Goal: Information Seeking & Learning: Learn about a topic

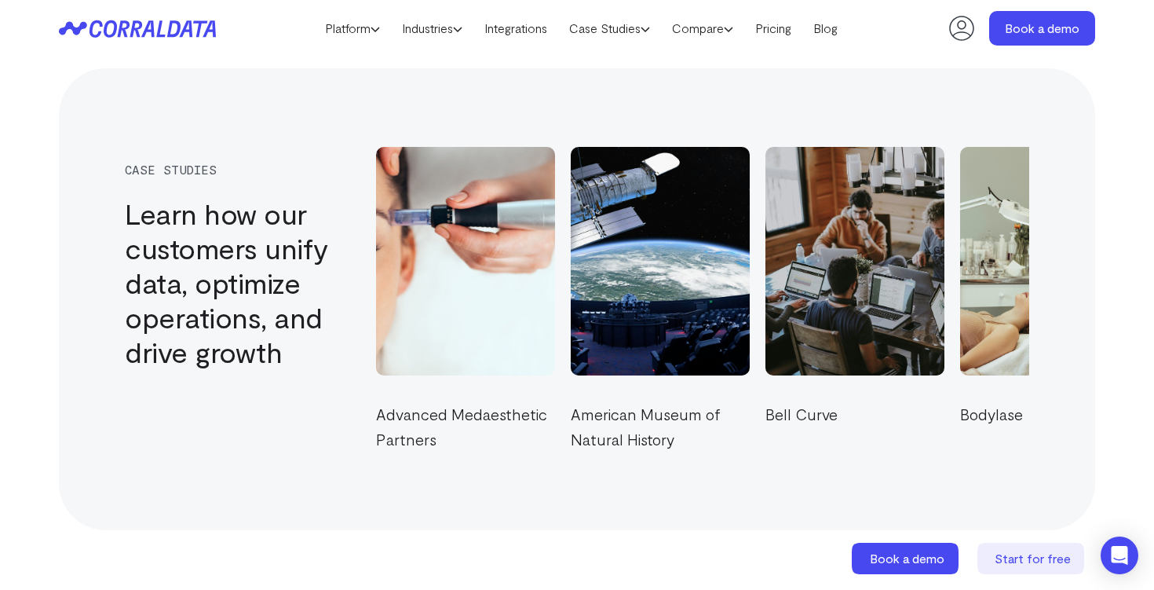
scroll to position [5357, 0]
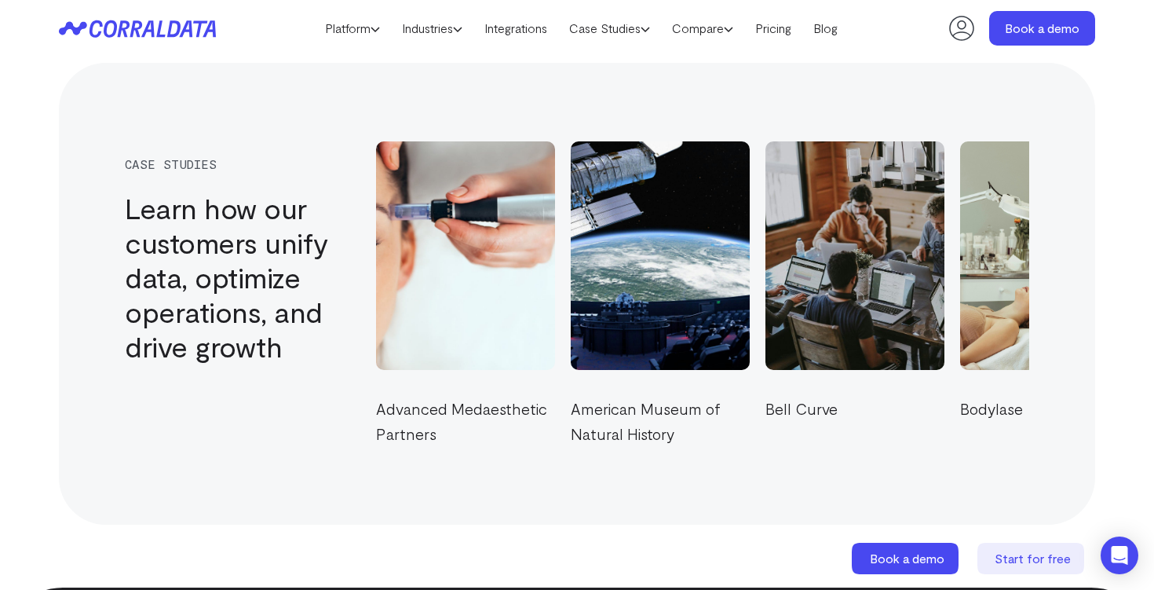
click at [601, 246] on img at bounding box center [506, 255] width 206 height 263
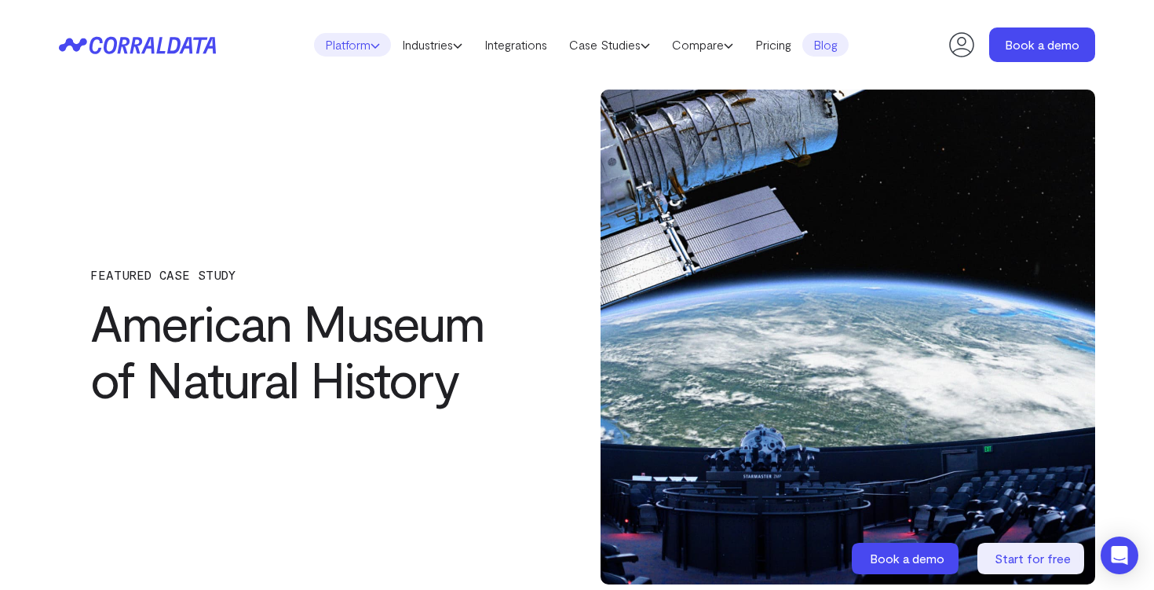
click at [356, 46] on link "Platform" at bounding box center [352, 45] width 77 height 24
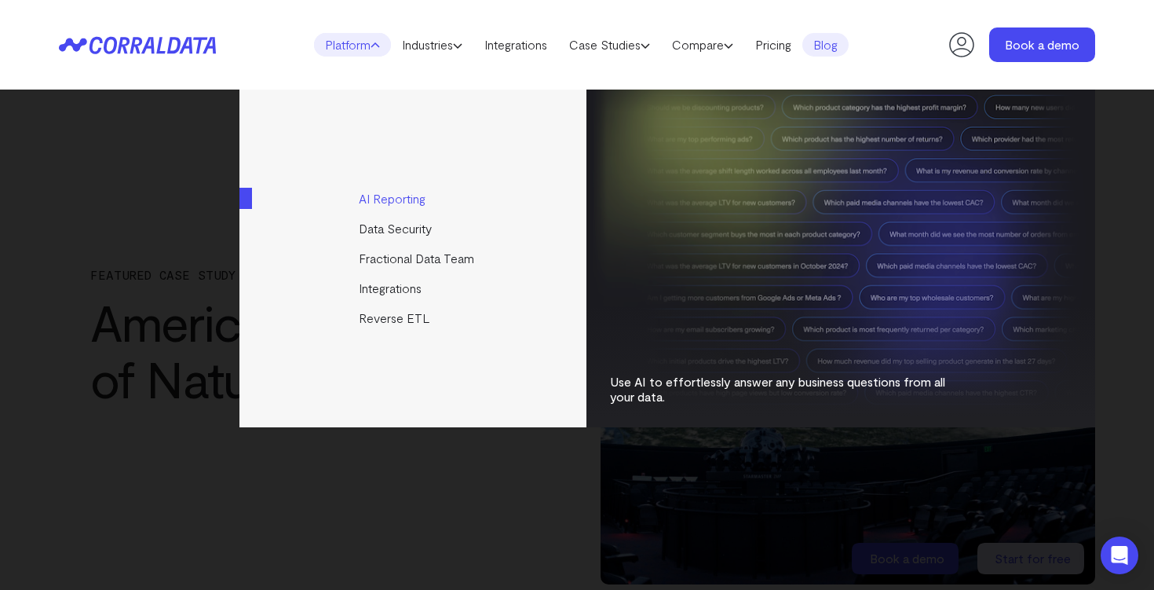
click at [396, 201] on link "AI Reporting" at bounding box center [413, 199] width 349 height 30
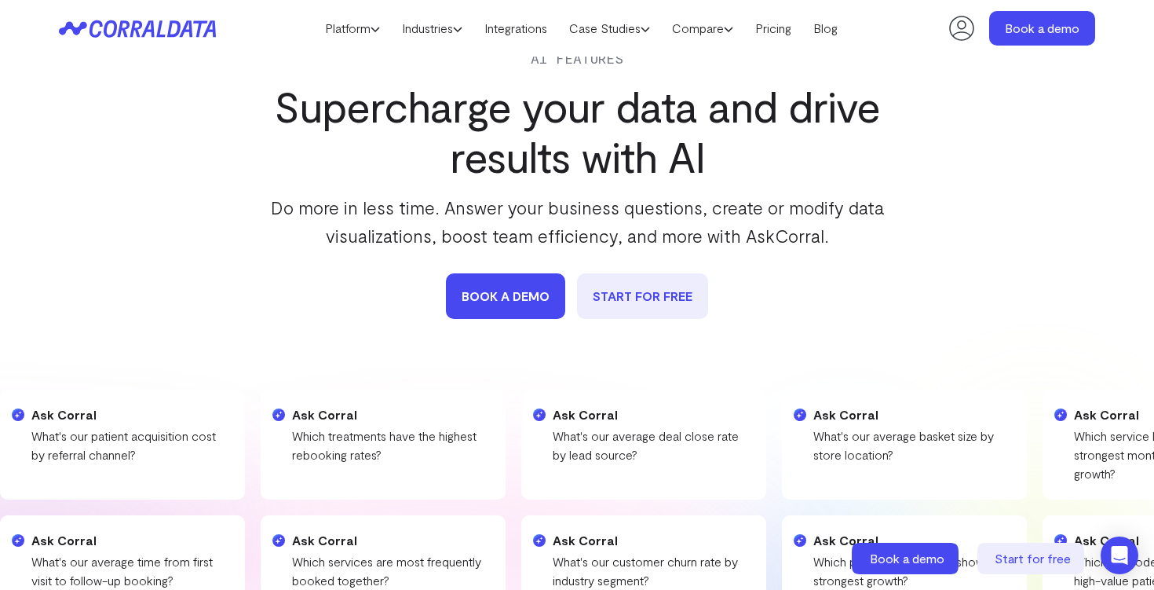
scroll to position [72, 0]
click at [371, 28] on icon at bounding box center [375, 28] width 9 height 9
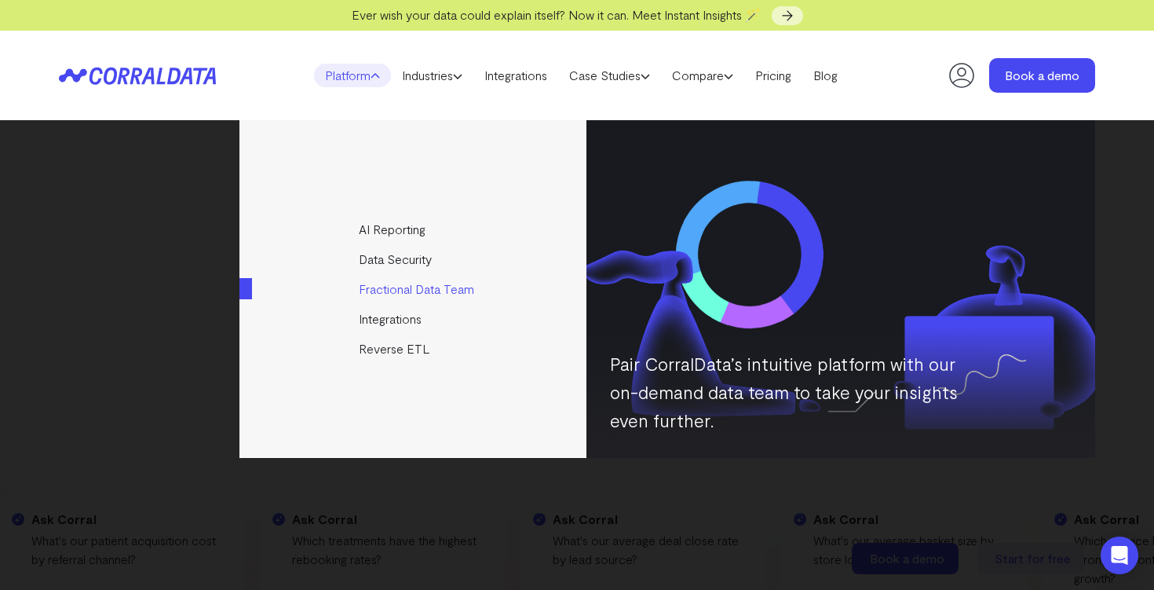
click at [389, 293] on link "Fractional Data Team" at bounding box center [413, 289] width 349 height 30
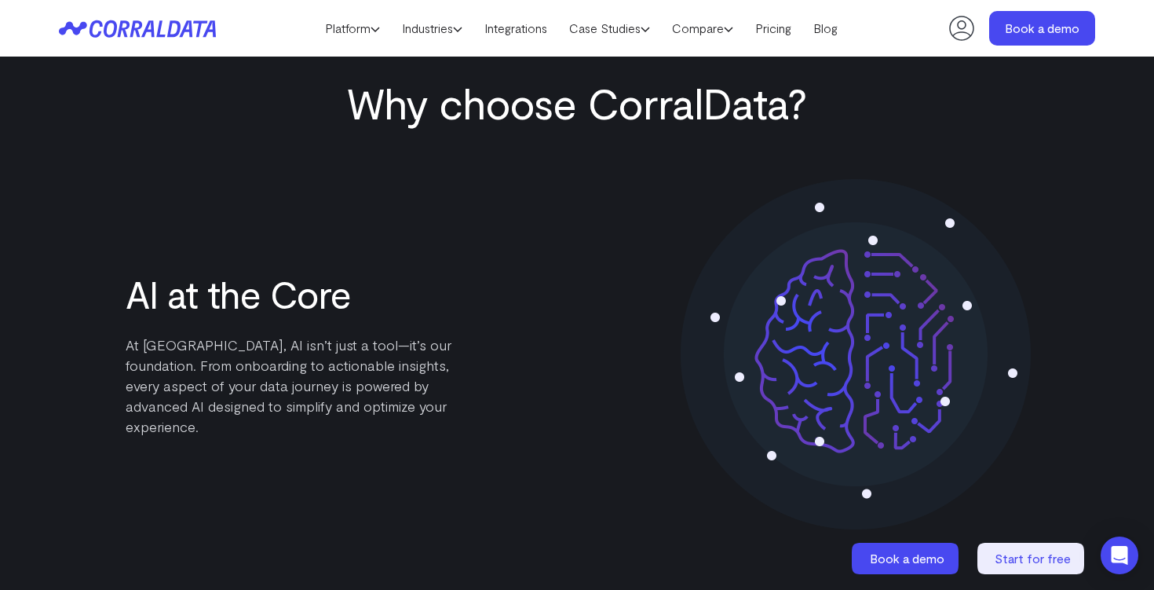
scroll to position [1596, 0]
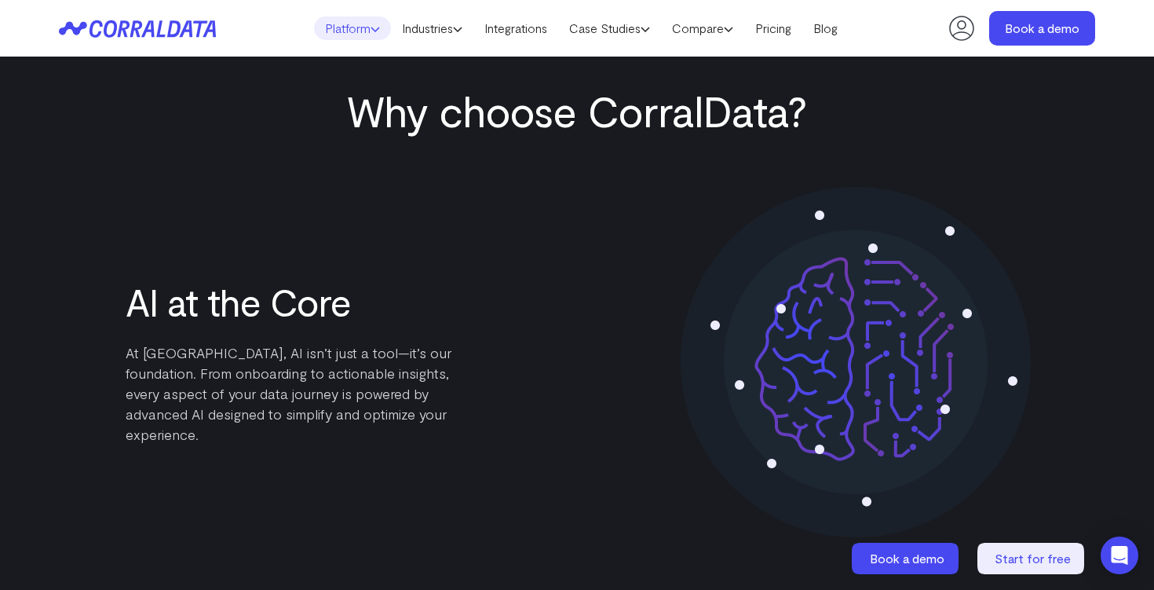
click at [371, 27] on icon at bounding box center [375, 28] width 9 height 9
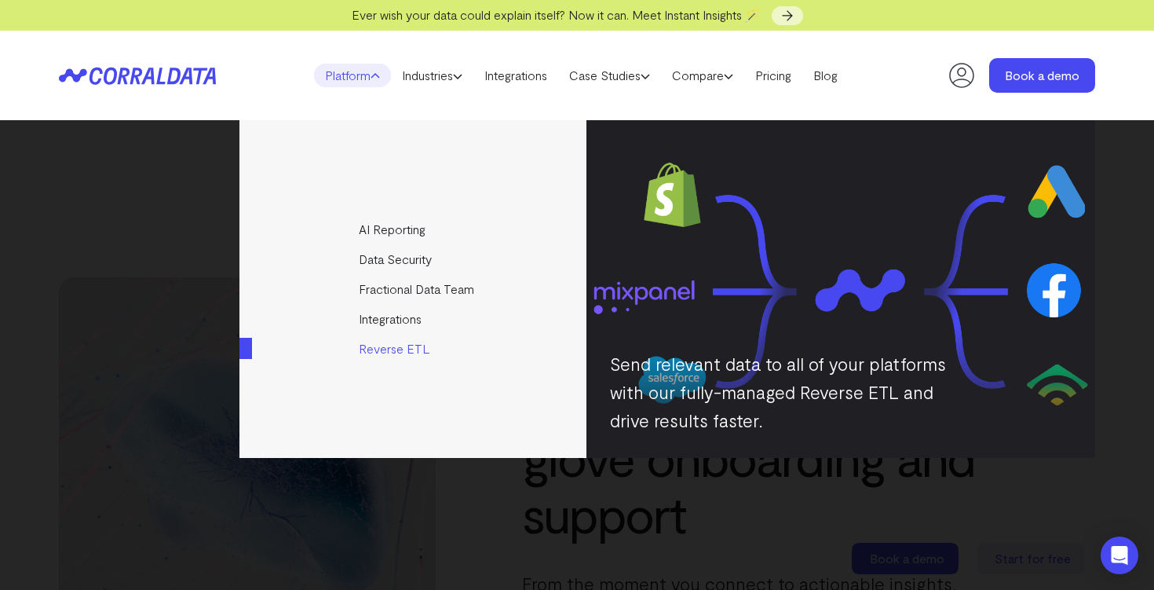
click at [400, 360] on link "Reverse ETL" at bounding box center [413, 349] width 349 height 30
